Goal: Find contact information: Obtain details needed to contact an individual or organization

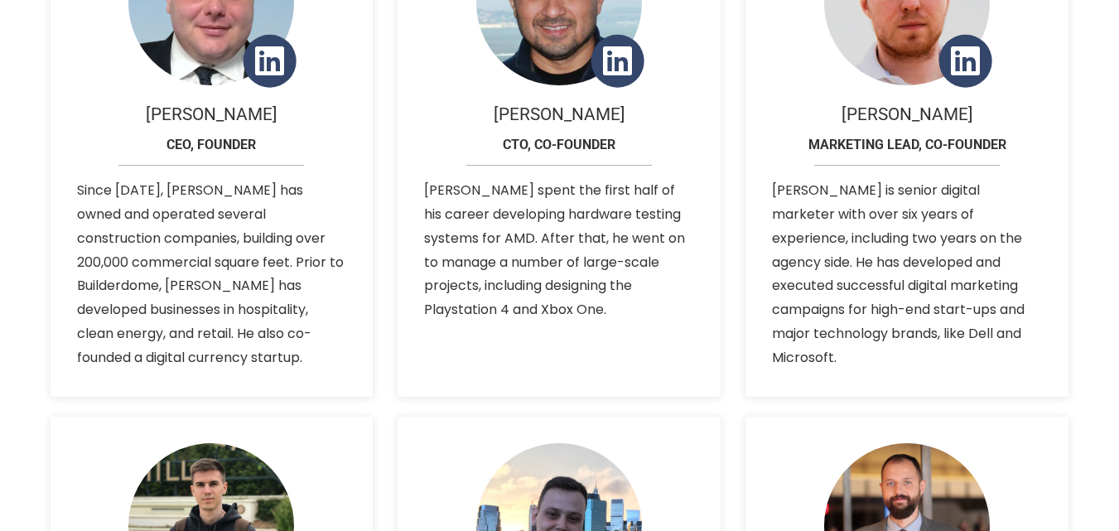
scroll to position [497, 0]
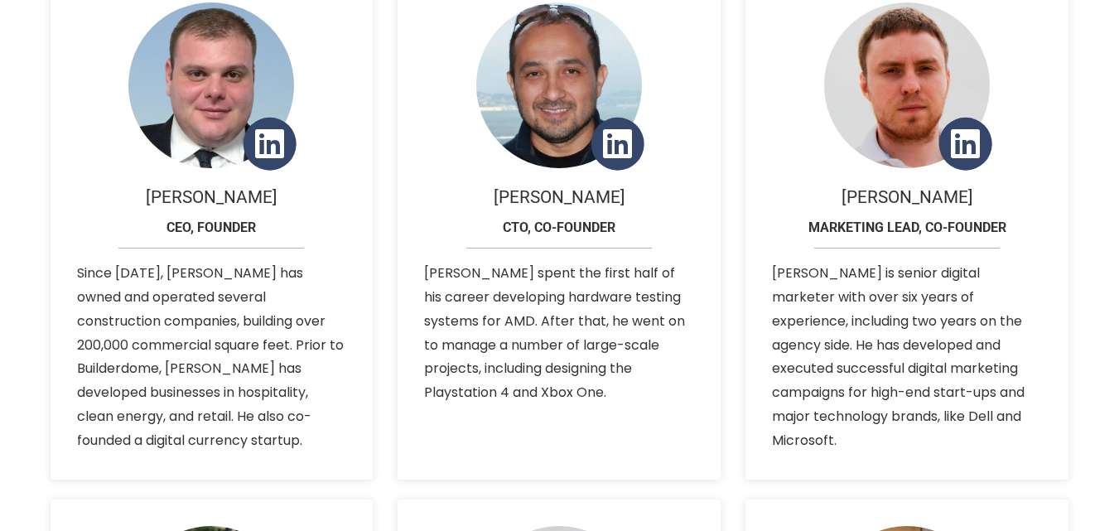
drag, startPoint x: 278, startPoint y: 195, endPoint x: 192, endPoint y: 196, distance: 86.2
click at [192, 196] on h5 "[PERSON_NAME]" at bounding box center [212, 197] width 270 height 19
copy h5 "Rozengaus"
click at [299, 232] on h6 "CEO, founder" at bounding box center [212, 234] width 270 height 29
drag, startPoint x: 151, startPoint y: 194, endPoint x: 180, endPoint y: 194, distance: 29.0
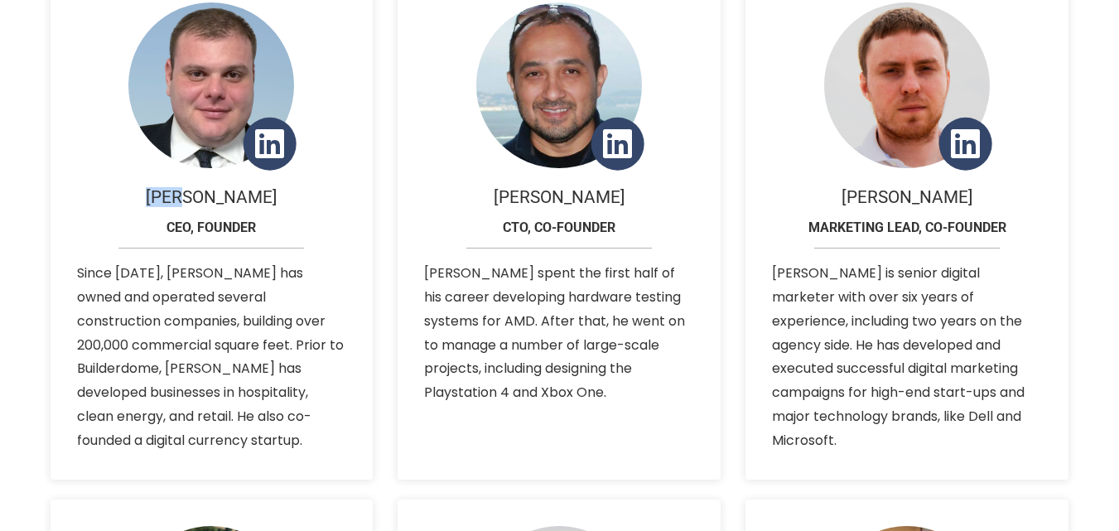
click at [180, 194] on h5 "[PERSON_NAME]" at bounding box center [212, 197] width 270 height 19
copy h5 "[PERSON_NAME]"
click at [276, 231] on h6 "CEO, founder" at bounding box center [212, 234] width 270 height 29
drag, startPoint x: 269, startPoint y: 226, endPoint x: 163, endPoint y: 228, distance: 106.1
click at [163, 228] on h6 "CEO, founder" at bounding box center [212, 234] width 270 height 29
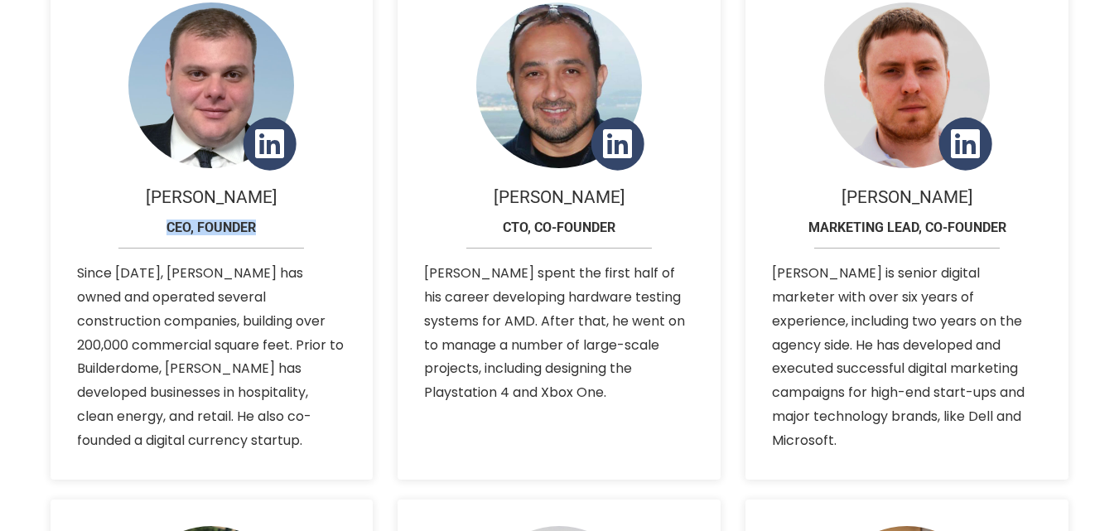
copy h6 "CEO, founder"
click at [343, 282] on p "Since [DATE], [PERSON_NAME] has owned and operated several construction compani…" at bounding box center [212, 357] width 270 height 191
drag, startPoint x: 512, startPoint y: 199, endPoint x: 547, endPoint y: 197, distance: 34.8
click at [547, 197] on h5 "[PERSON_NAME]" at bounding box center [559, 197] width 270 height 19
copy h5 "[PERSON_NAME]"
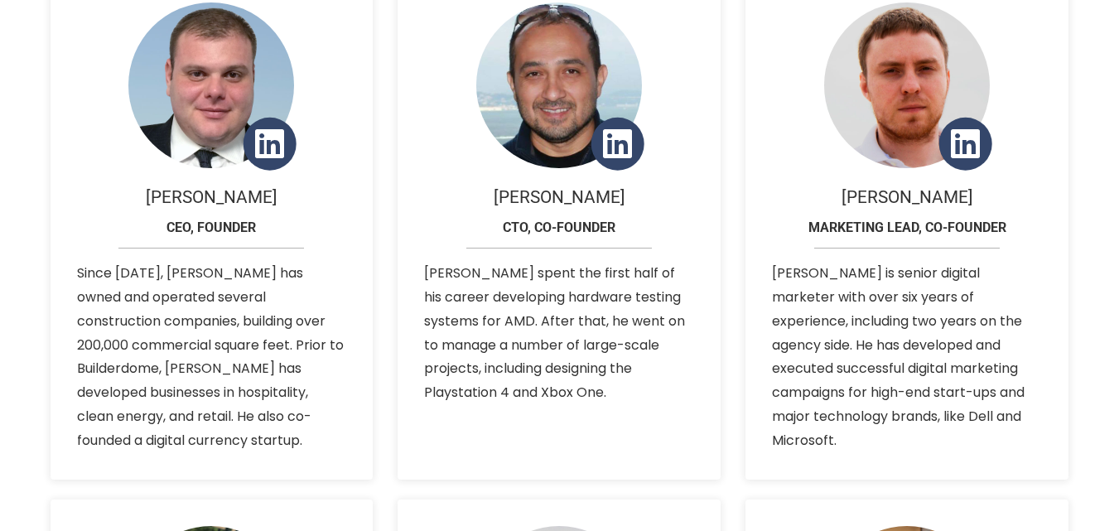
click at [601, 198] on h5 "[PERSON_NAME]" at bounding box center [559, 197] width 270 height 19
drag, startPoint x: 608, startPoint y: 198, endPoint x: 574, endPoint y: 197, distance: 34.0
click at [574, 197] on h5 "[PERSON_NAME]" at bounding box center [559, 197] width 270 height 19
copy h5 "Coto"
click at [621, 220] on h6 "CTO, co-founder" at bounding box center [559, 234] width 270 height 29
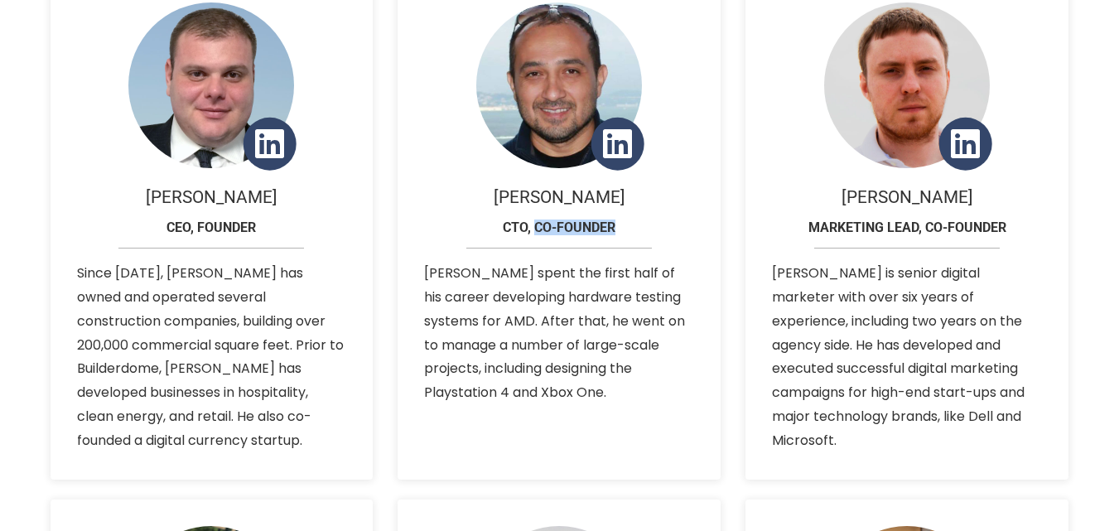
drag, startPoint x: 628, startPoint y: 225, endPoint x: 536, endPoint y: 228, distance: 92.0
click at [536, 228] on h6 "CTO, co-founder" at bounding box center [559, 234] width 270 height 29
copy h6 "co-founder"
click at [385, 225] on div "[PERSON_NAME] CTO, co-founder [PERSON_NAME] spent the first half of his career …" at bounding box center [559, 228] width 348 height 504
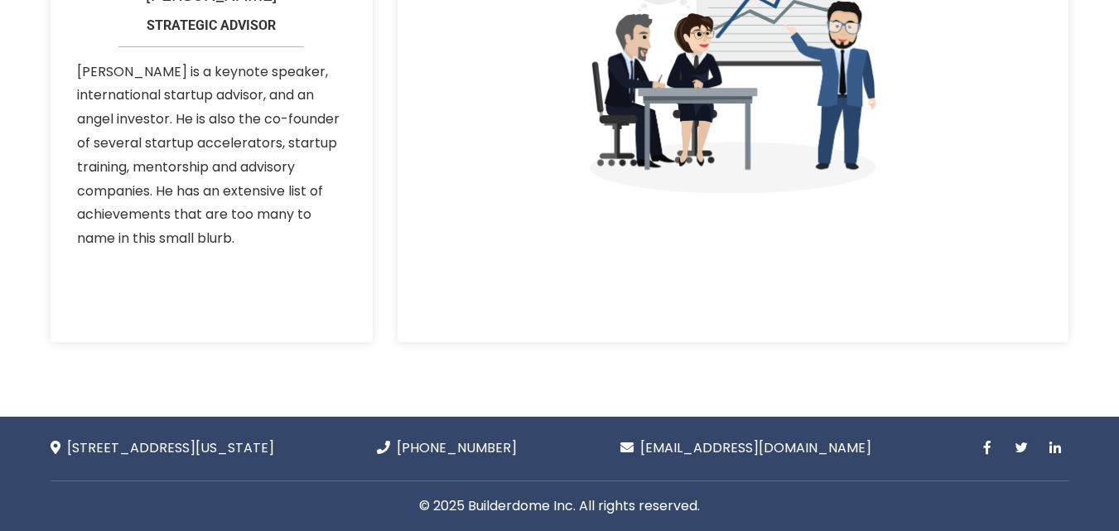
scroll to position [2355, 0]
drag, startPoint x: 379, startPoint y: 448, endPoint x: 343, endPoint y: 446, distance: 36.5
click at [287, 446] on div "[STREET_ADDRESS][US_STATE]" at bounding box center [162, 454] width 249 height 37
copy div "10010"
click at [244, 490] on div "© 2025 Builderdome Inc. All rights reserved." at bounding box center [560, 505] width 1019 height 51
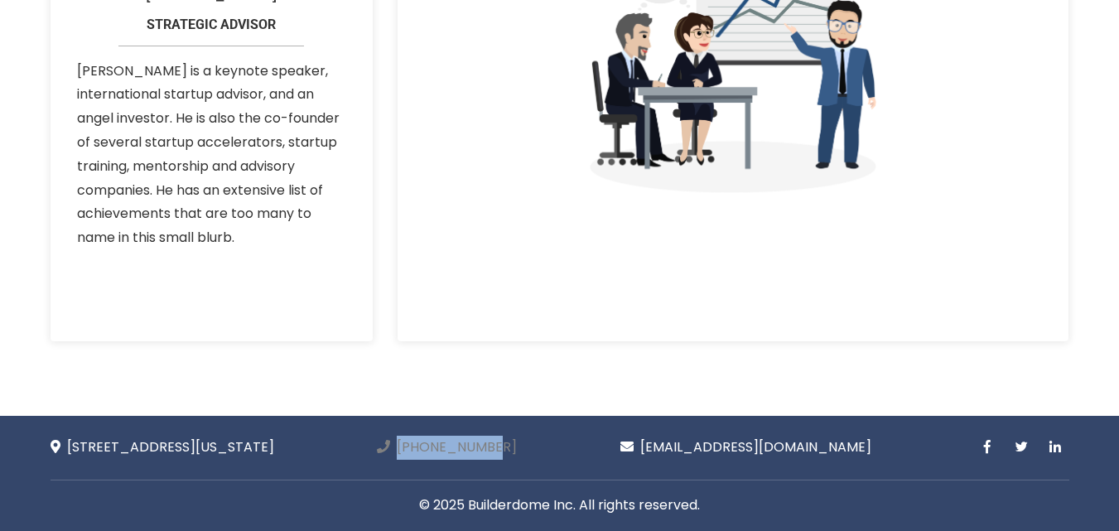
drag, startPoint x: 621, startPoint y: 445, endPoint x: 497, endPoint y: 445, distance: 124.3
click at [497, 445] on div "[STREET_ADDRESS][US_STATE] [PHONE_NUMBER] [EMAIL_ADDRESS][DOMAIN_NAME]" at bounding box center [560, 454] width 1044 height 37
copy link "[PHONE_NUMBER]"
drag, startPoint x: 403, startPoint y: 482, endPoint x: 429, endPoint y: 485, distance: 25.8
click at [403, 481] on div "© 2025 Builderdome Inc. All rights reserved." at bounding box center [560, 505] width 1019 height 51
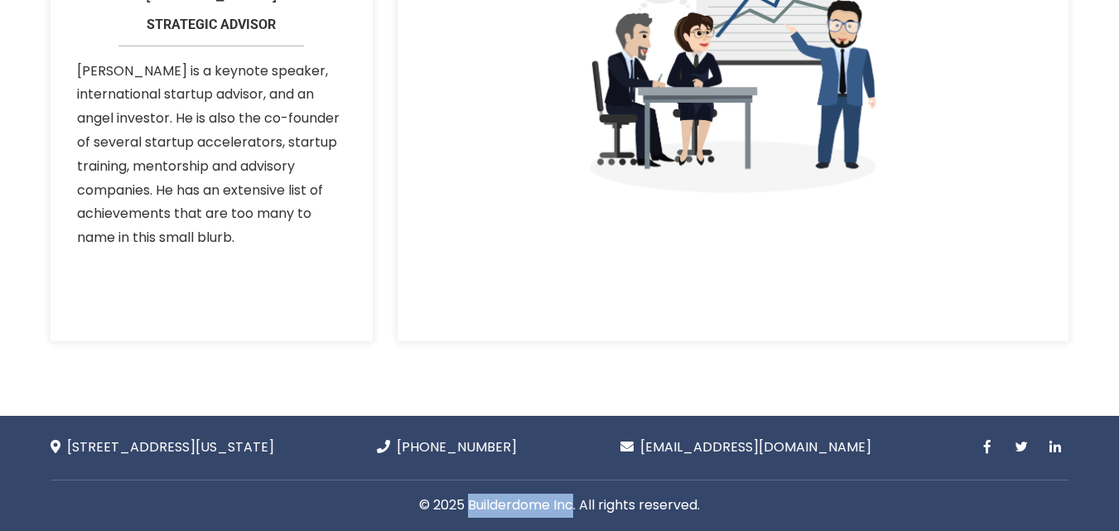
drag, startPoint x: 467, startPoint y: 507, endPoint x: 573, endPoint y: 507, distance: 106.0
click at [573, 507] on p "© 2025 Builderdome Inc. All rights reserved." at bounding box center [560, 506] width 994 height 24
copy p "Builderdome Inc"
